Goal: Task Accomplishment & Management: Use online tool/utility

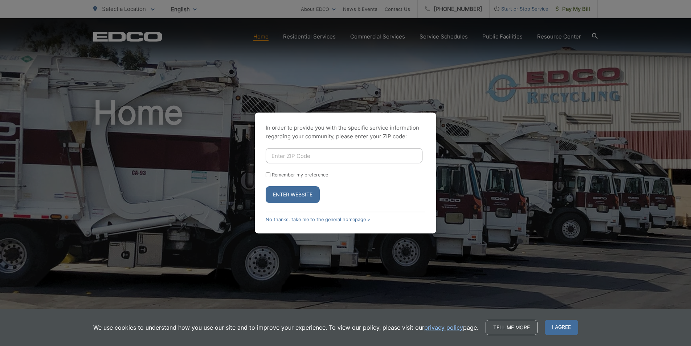
click at [314, 156] on input "Enter ZIP Code" at bounding box center [344, 155] width 157 height 15
type input "92021"
click at [285, 197] on button "Enter Website" at bounding box center [293, 194] width 54 height 17
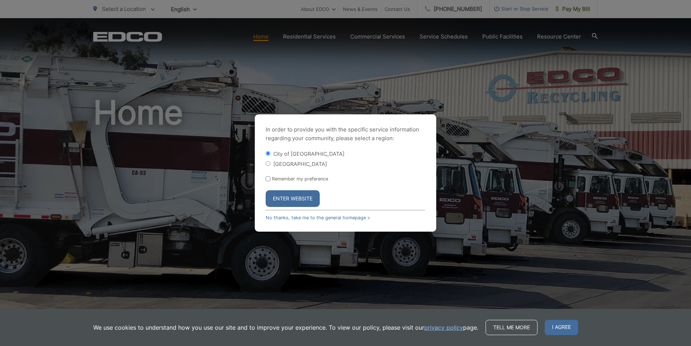
click at [285, 196] on button "Enter Website" at bounding box center [293, 198] width 54 height 17
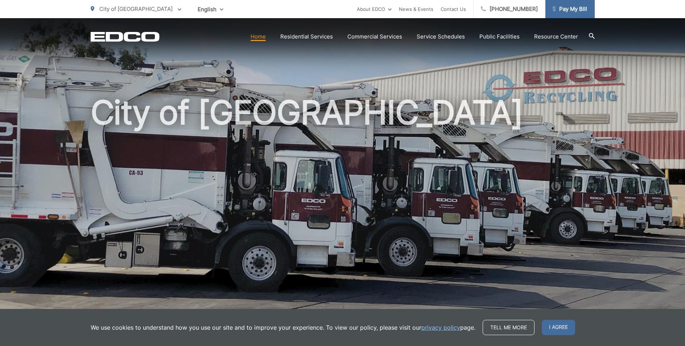
click at [569, 5] on span "Pay My Bill" at bounding box center [570, 9] width 34 height 9
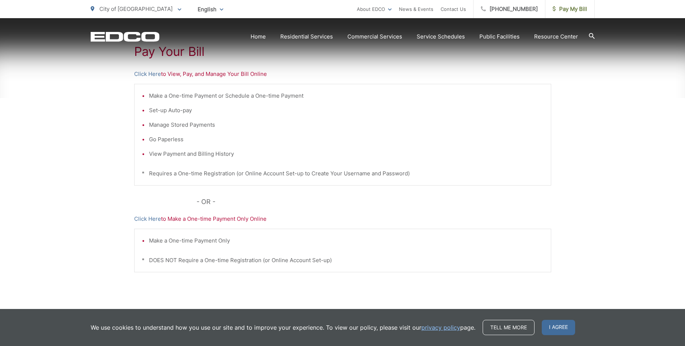
scroll to position [145, 0]
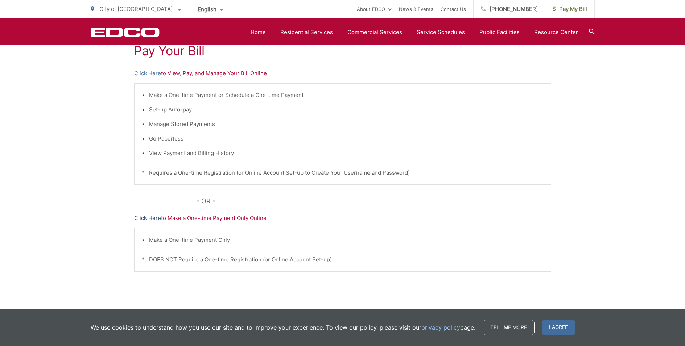
click at [151, 216] on link "Click Here" at bounding box center [147, 218] width 27 height 9
